Goal: Task Accomplishment & Management: Use online tool/utility

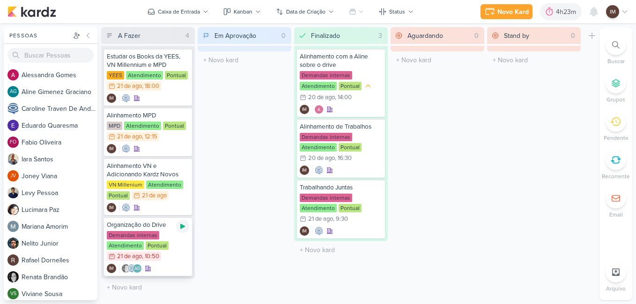
click at [183, 227] on icon at bounding box center [182, 226] width 5 height 5
click at [500, 7] on div "Novo Kard" at bounding box center [499, 12] width 31 height 10
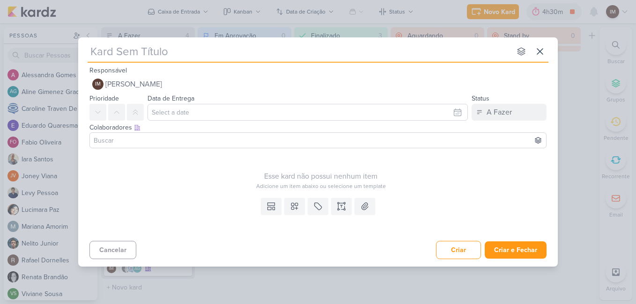
type input "c"
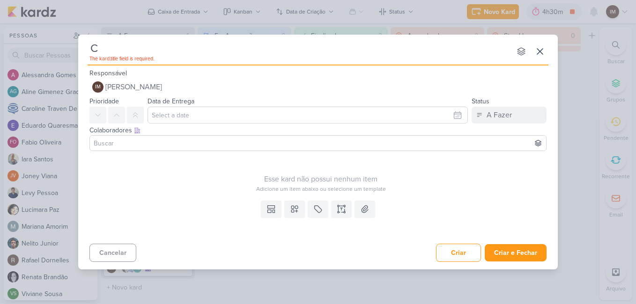
type input "Cr"
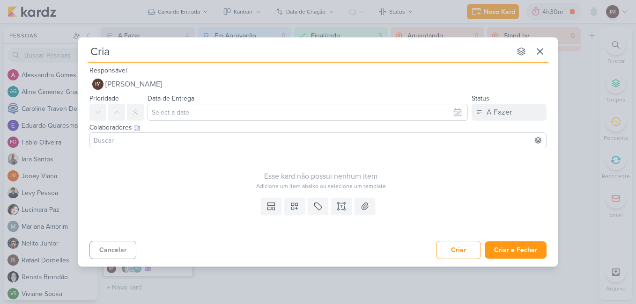
type input "Criar"
type input "Criar Pl"
type input "Criar Plan"
type input "Criar Planilha"
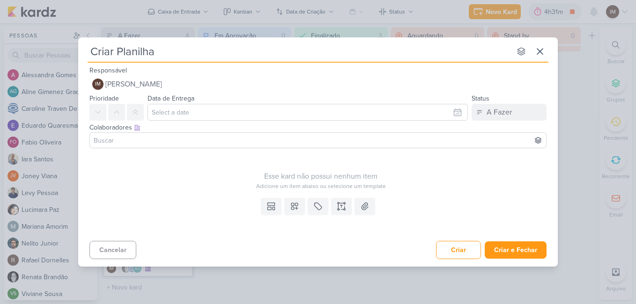
type input "Criar Planilha d"
type input "Criar Planilha da"
type input "Criar Planilha da YEES"
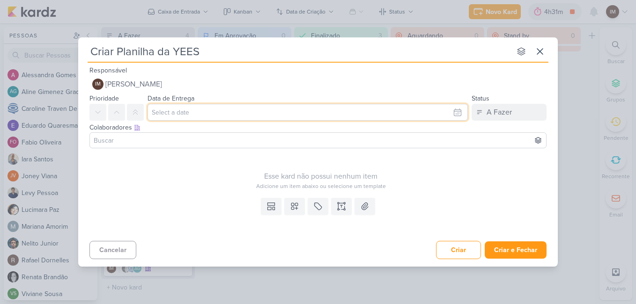
click at [449, 113] on input "text" at bounding box center [307, 112] width 320 height 17
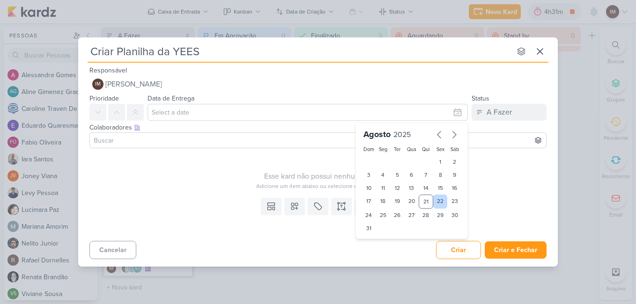
click at [439, 202] on div "22" at bounding box center [440, 202] width 15 height 14
type input "[DATE] 23:59"
click at [386, 243] on select "00 01 02 03 04 05 06 07 08 09 10 11 12 13 14 15 16 17 18 19 20 21 22 23" at bounding box center [382, 244] width 13 height 11
select select "18"
click at [376, 239] on select "00 01 02 03 04 05 06 07 08 09 10 11 12 13 14 15 16 17 18 19 20 21 22 23" at bounding box center [382, 244] width 13 height 11
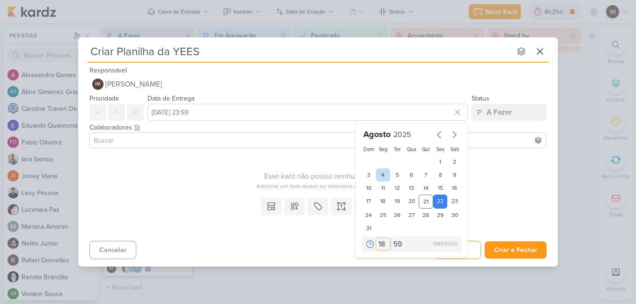
type input "[DATE] 18:59"
click at [395, 245] on select "00 05 10 15 20 25 30 35 40 45 50 55 59" at bounding box center [397, 244] width 13 height 11
select select "0"
click at [391, 239] on select "00 05 10 15 20 25 30 35 40 45 50 55 59" at bounding box center [397, 244] width 13 height 11
type input "[DATE] 18:00"
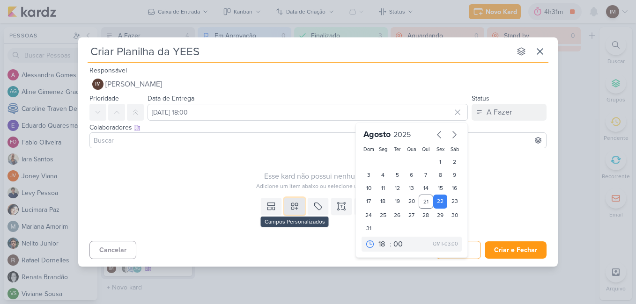
click at [287, 207] on button at bounding box center [294, 206] width 21 height 17
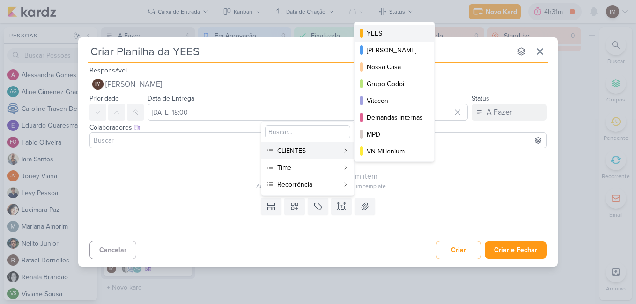
click at [400, 27] on button "YEES" at bounding box center [394, 33] width 80 height 17
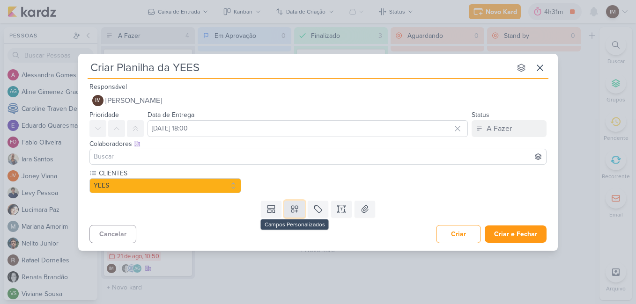
click at [287, 211] on button at bounding box center [294, 209] width 21 height 17
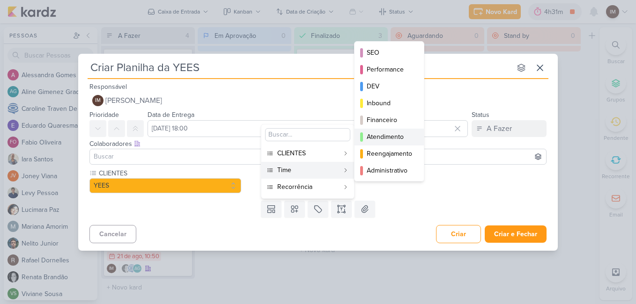
click at [371, 134] on div "Atendimento" at bounding box center [389, 137] width 46 height 10
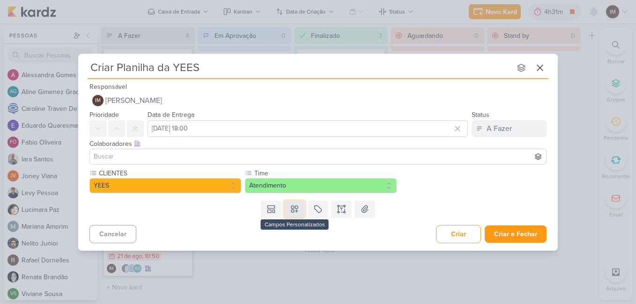
click at [293, 209] on icon at bounding box center [294, 209] width 9 height 9
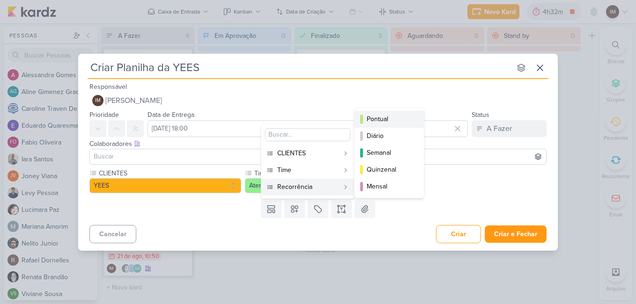
click at [373, 121] on div "Pontual" at bounding box center [389, 119] width 46 height 10
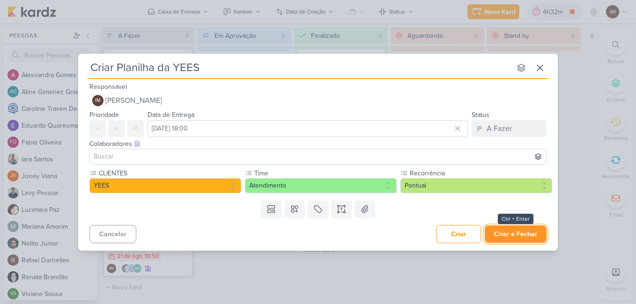
click at [501, 232] on button "Criar e Fechar" at bounding box center [515, 234] width 62 height 17
